Goal: Task Accomplishment & Management: Use online tool/utility

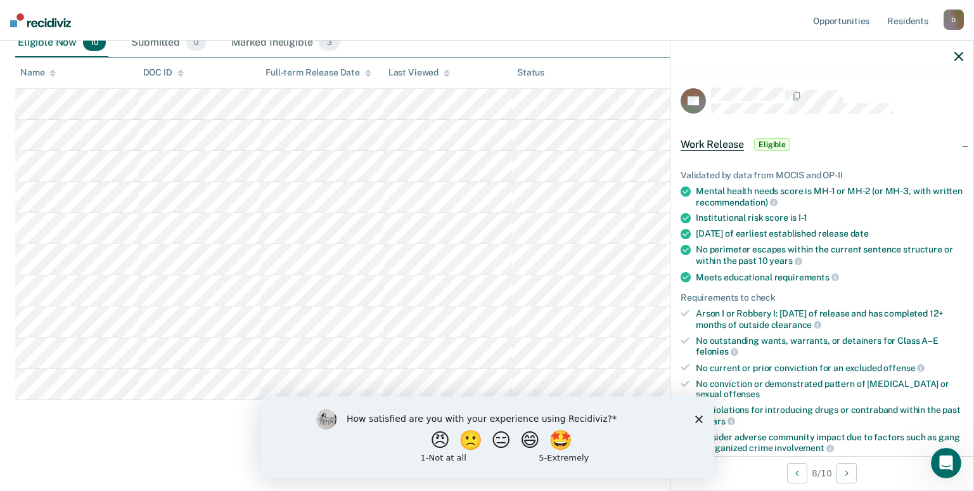
scroll to position [127, 0]
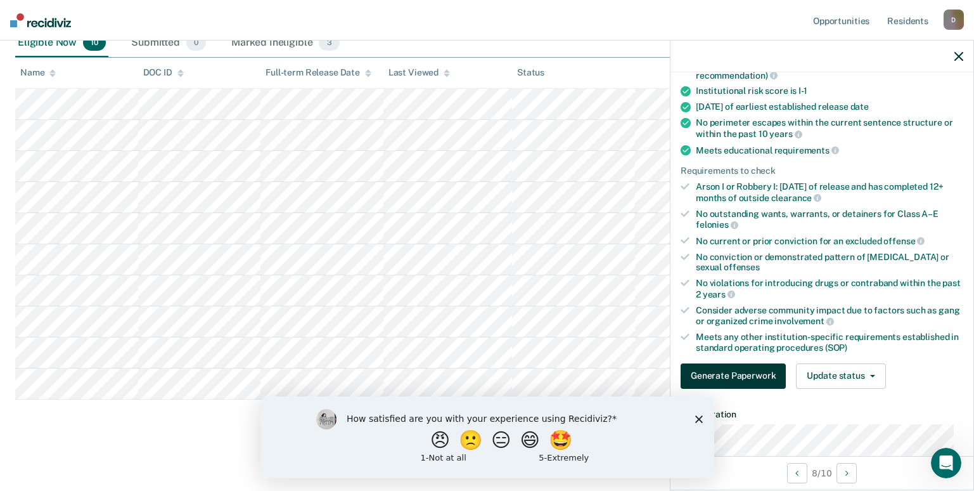
click at [774, 377] on button "Generate Paperwork" at bounding box center [733, 375] width 105 height 25
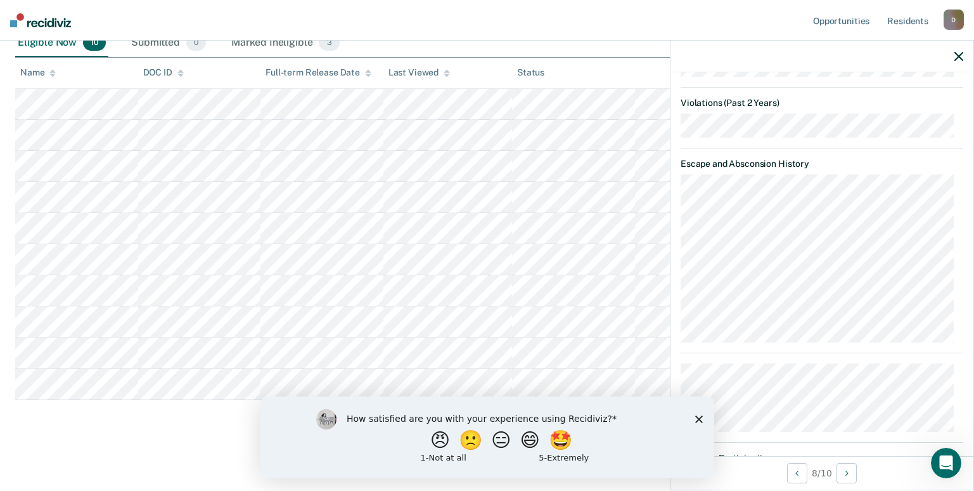
scroll to position [1014, 0]
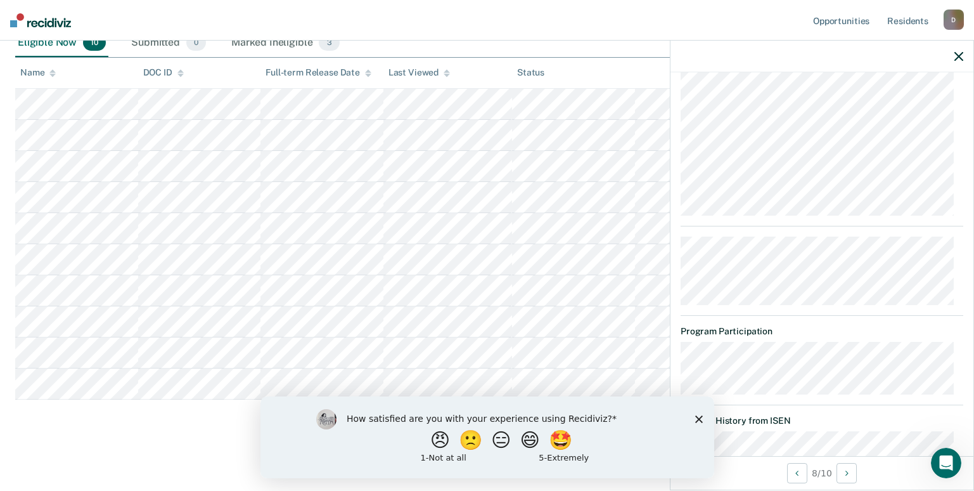
click at [697, 418] on polygon "Close survey" at bounding box center [699, 419] width 8 height 8
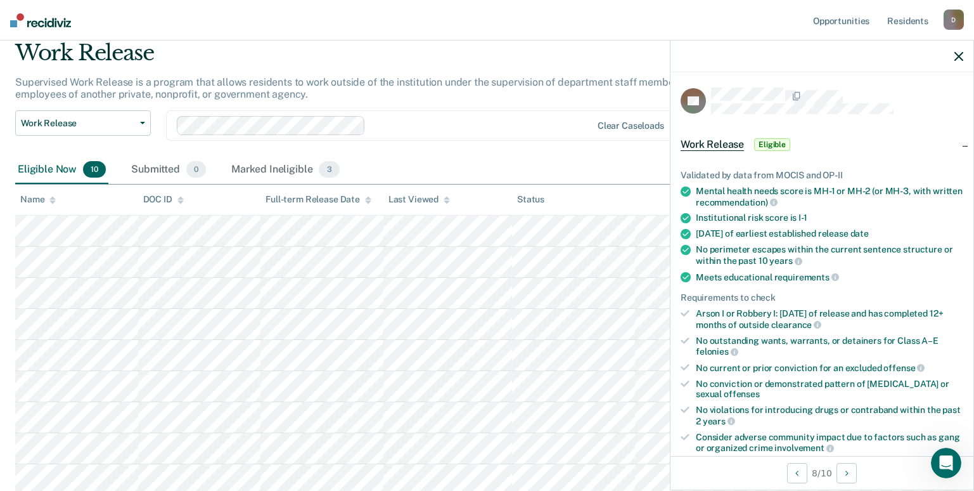
scroll to position [0, 0]
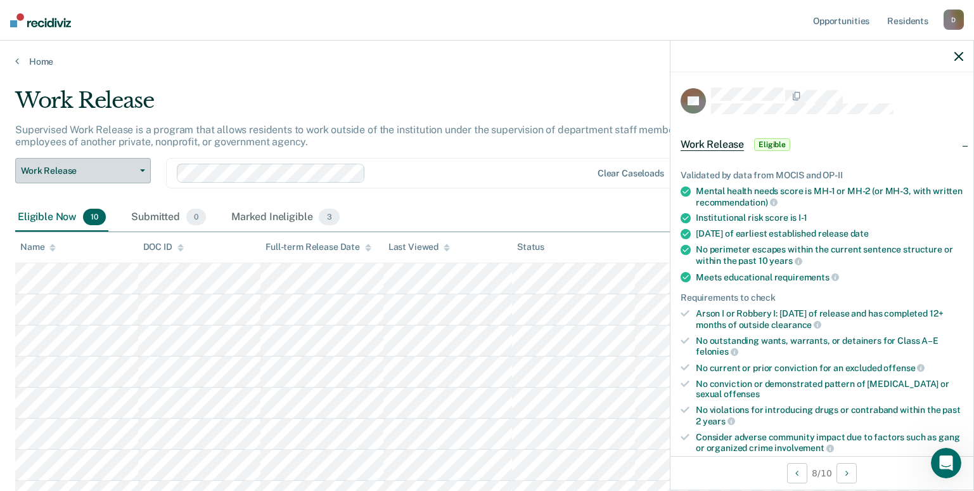
click at [116, 176] on span "Work Release" at bounding box center [78, 170] width 114 height 11
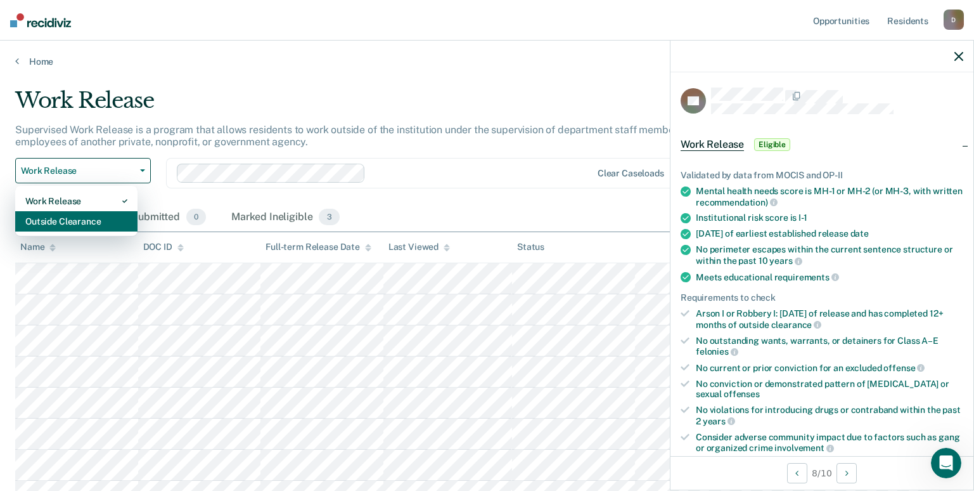
click at [103, 222] on div "Outside Clearance" at bounding box center [76, 221] width 102 height 20
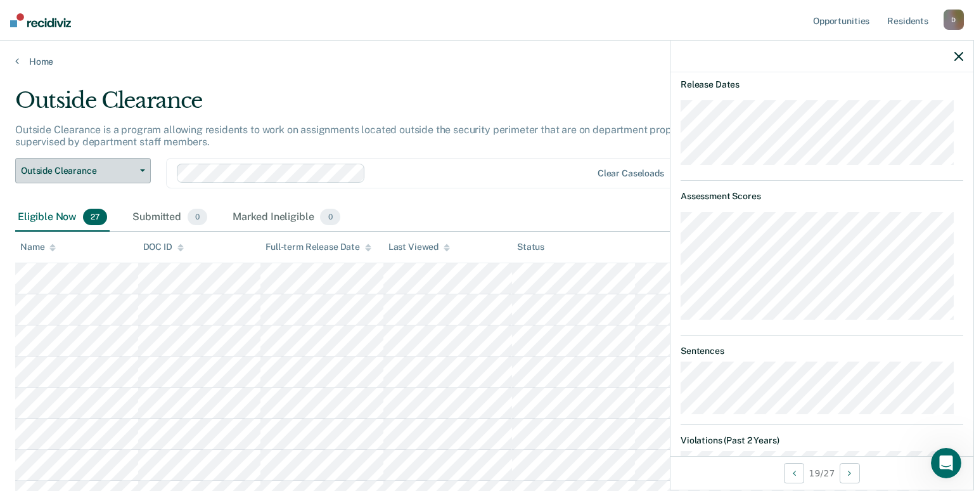
click at [91, 174] on span "Outside Clearance" at bounding box center [78, 170] width 114 height 11
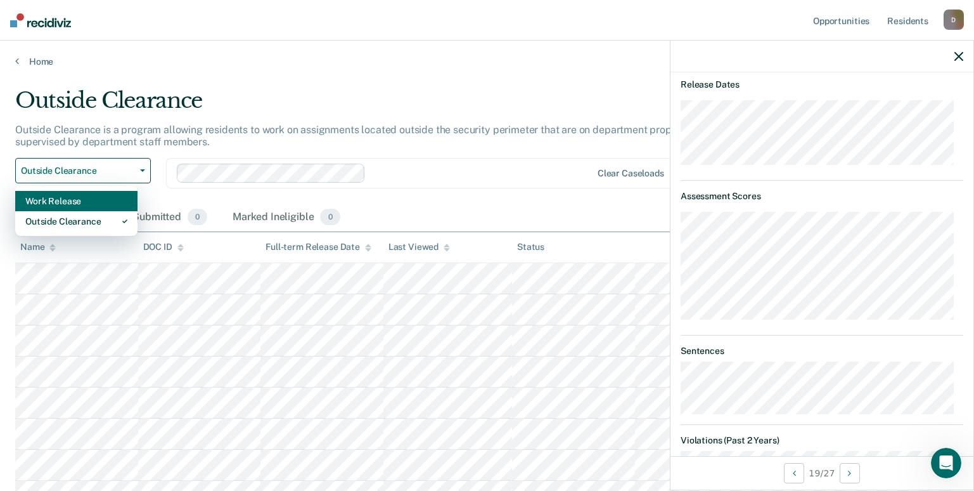
click at [99, 202] on div "Work Release" at bounding box center [76, 201] width 102 height 20
